Goal: Task Accomplishment & Management: Use online tool/utility

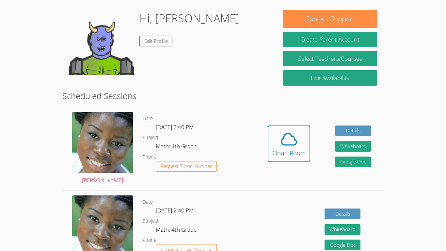
scroll to position [111, 0]
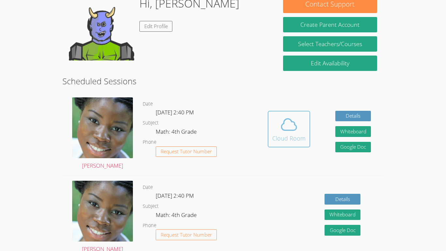
click at [282, 134] on div "Cloud Room" at bounding box center [288, 137] width 33 height 9
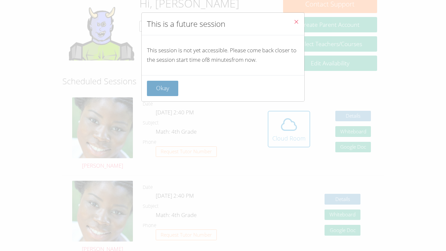
click at [157, 90] on button "Okay" at bounding box center [162, 88] width 31 height 15
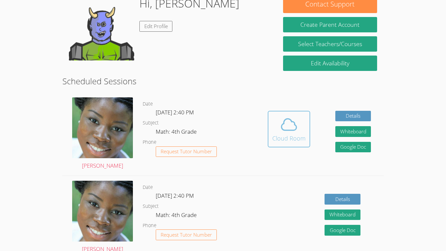
click at [275, 138] on div "Cloud Room" at bounding box center [288, 137] width 33 height 9
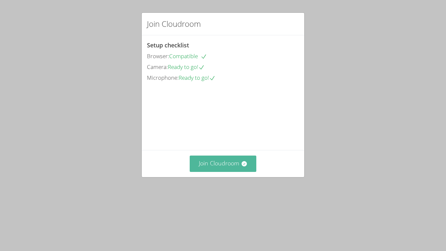
click at [216, 171] on button "Join Cloudroom" at bounding box center [223, 163] width 67 height 16
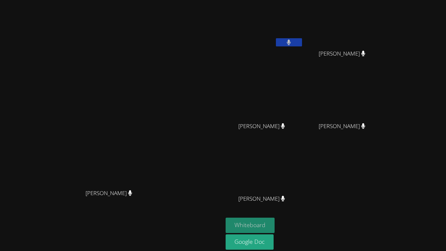
click at [275, 228] on button "Whiteboard" at bounding box center [249, 224] width 49 height 15
click at [290, 54] on div "[PERSON_NAME]" at bounding box center [264, 38] width 78 height 70
click at [292, 44] on icon at bounding box center [288, 42] width 7 height 6
click at [302, 45] on button at bounding box center [289, 42] width 26 height 8
click at [302, 40] on button at bounding box center [289, 42] width 26 height 8
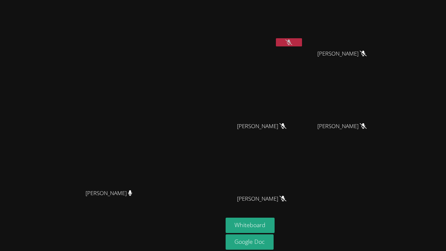
click at [302, 42] on button at bounding box center [289, 42] width 26 height 8
click at [292, 42] on icon at bounding box center [288, 42] width 7 height 6
click at [302, 42] on button at bounding box center [289, 42] width 26 height 8
click at [302, 43] on button at bounding box center [289, 42] width 26 height 8
click at [302, 41] on button at bounding box center [289, 42] width 26 height 8
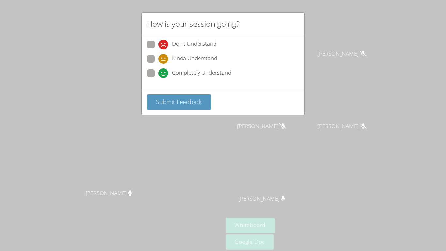
click at [158, 78] on span at bounding box center [158, 78] width 0 height 0
click at [158, 71] on input "Completely Understand" at bounding box center [161, 72] width 6 height 6
radio input "true"
click at [178, 102] on span "Submit Feedback" at bounding box center [179, 102] width 46 height 8
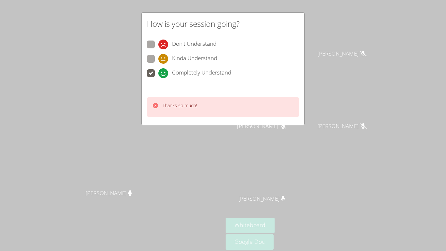
click at [149, 109] on div "Thanks so much!" at bounding box center [223, 107] width 152 height 20
click at [158, 107] on icon at bounding box center [155, 105] width 7 height 7
click at [156, 107] on icon at bounding box center [155, 105] width 5 height 5
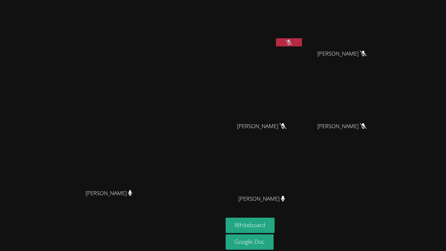
click at [302, 42] on button at bounding box center [289, 42] width 26 height 8
click at [302, 40] on button at bounding box center [289, 42] width 26 height 8
click at [292, 40] on icon at bounding box center [288, 42] width 7 height 6
click at [302, 41] on button at bounding box center [289, 42] width 26 height 8
